Goal: Task Accomplishment & Management: Manage account settings

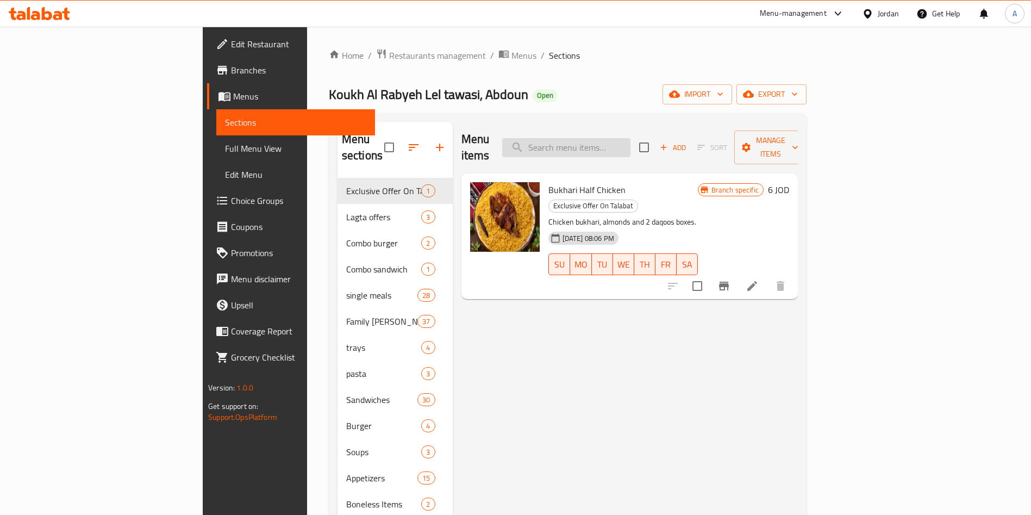
click at [594, 138] on input "search" at bounding box center [566, 147] width 128 height 19
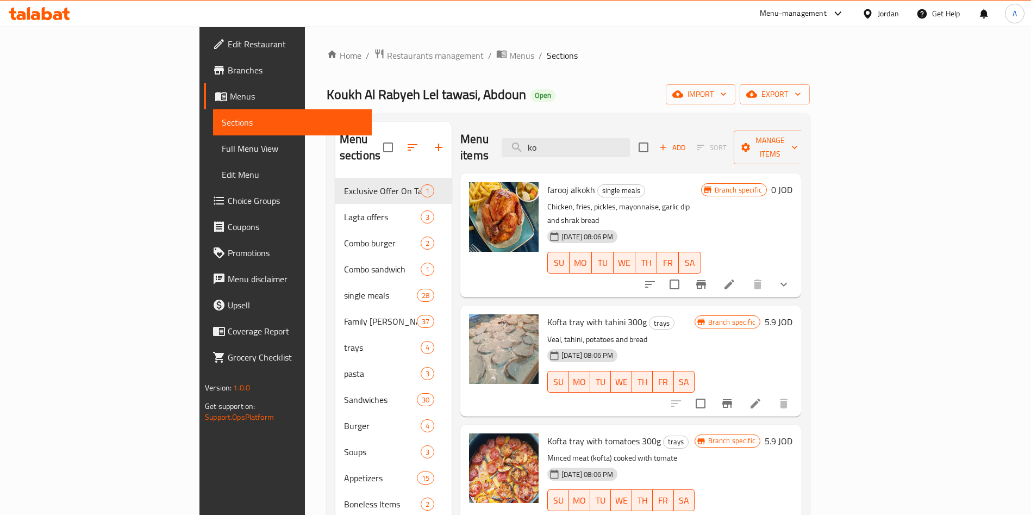
type input "k"
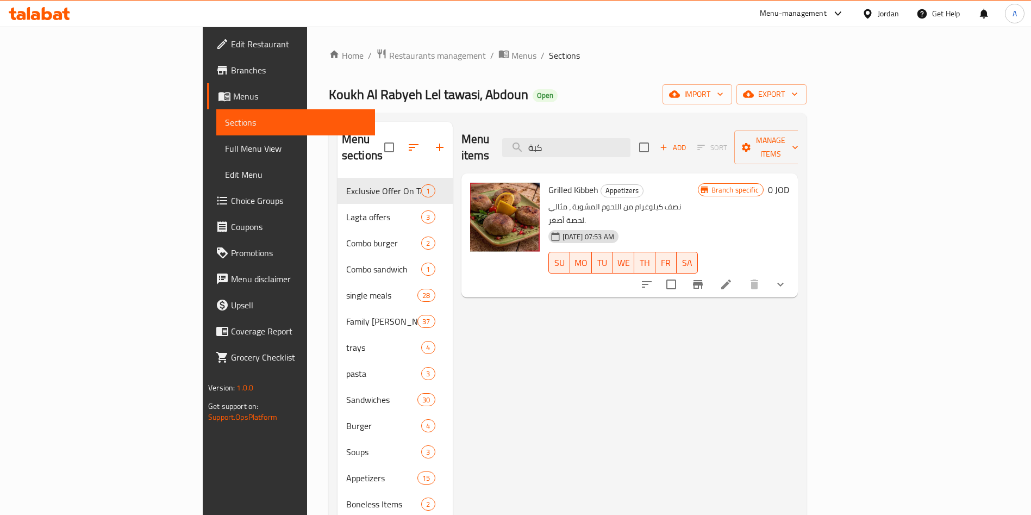
type input "كبة"
click at [794, 271] on div at bounding box center [714, 284] width 160 height 26
click at [703, 280] on icon "Branch-specific-item" at bounding box center [698, 284] width 10 height 9
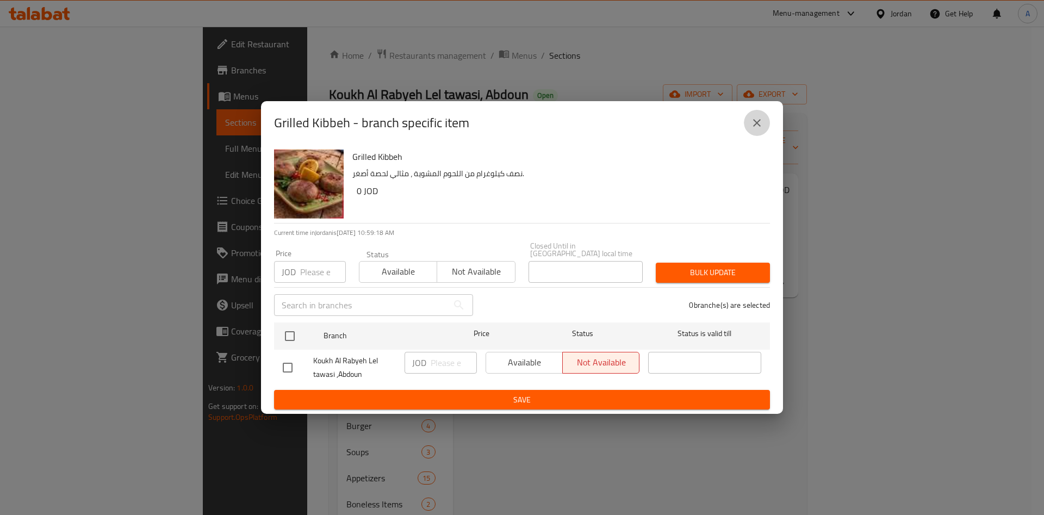
click at [751, 124] on icon "close" at bounding box center [756, 122] width 13 height 13
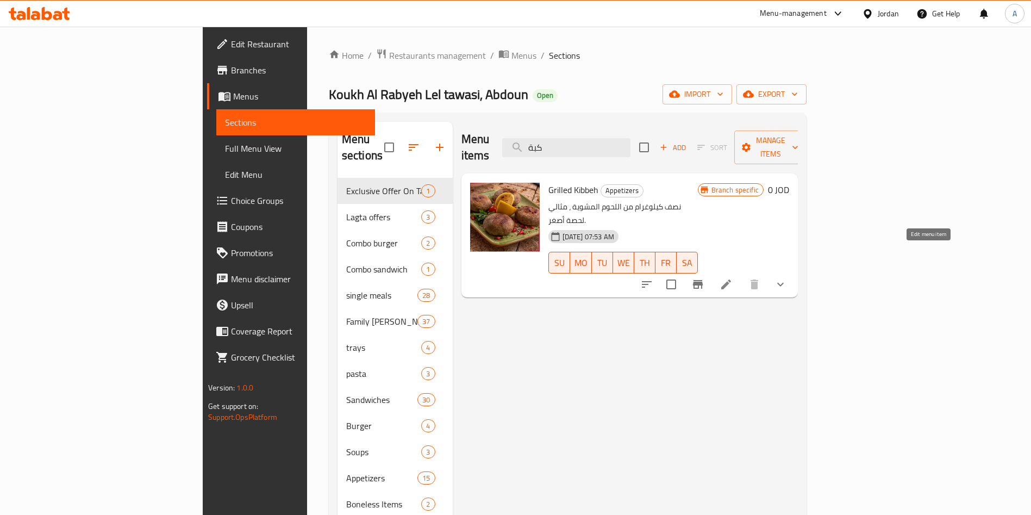
click at [733, 278] on icon at bounding box center [726, 284] width 13 height 13
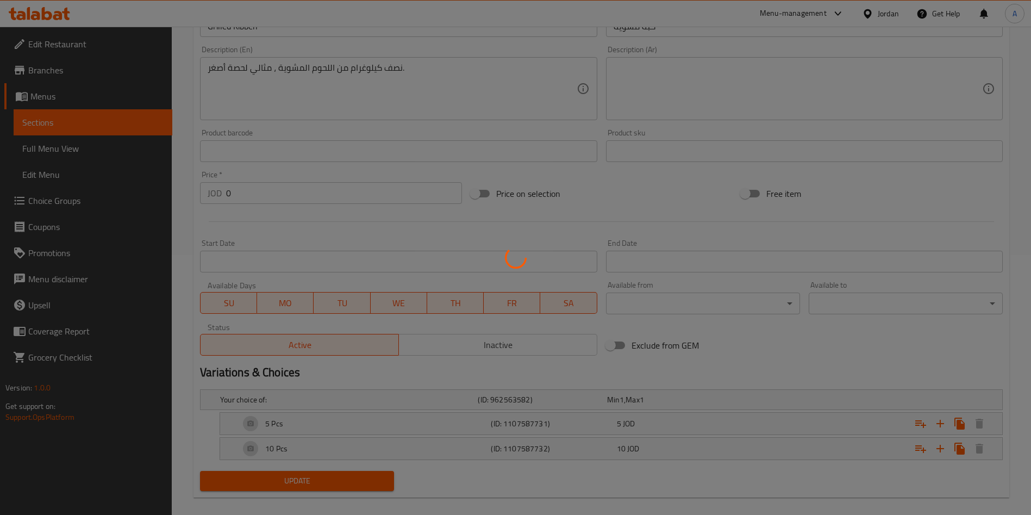
scroll to position [273, 0]
